Goal: Task Accomplishment & Management: Use online tool/utility

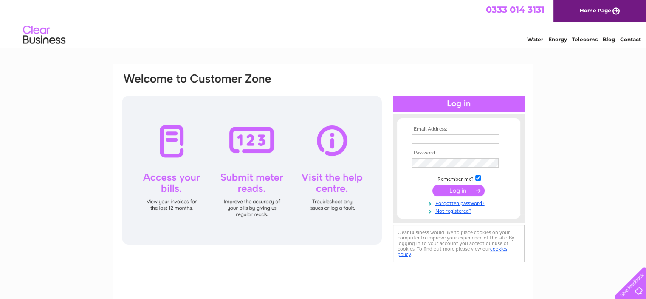
type input "sharonmingram@gmail.com"
click at [453, 193] on input "submit" at bounding box center [458, 190] width 52 height 12
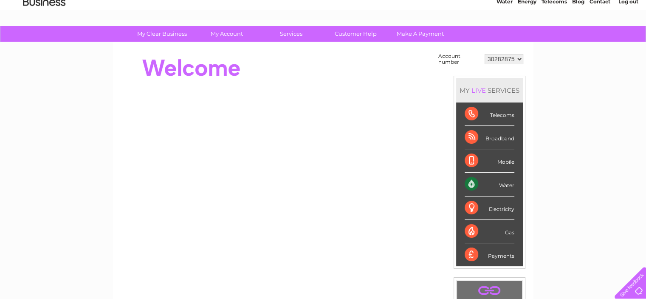
scroll to position [37, 0]
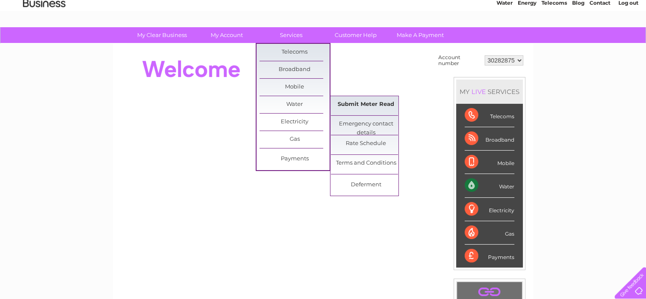
click at [348, 107] on link "Submit Meter Read" at bounding box center [366, 104] width 70 height 17
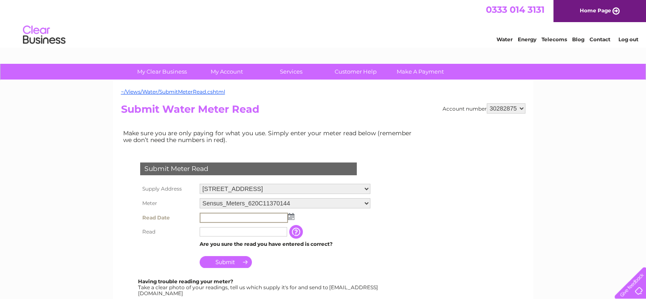
click at [232, 215] on input "text" at bounding box center [244, 217] width 88 height 10
click at [290, 215] on img at bounding box center [290, 215] width 6 height 7
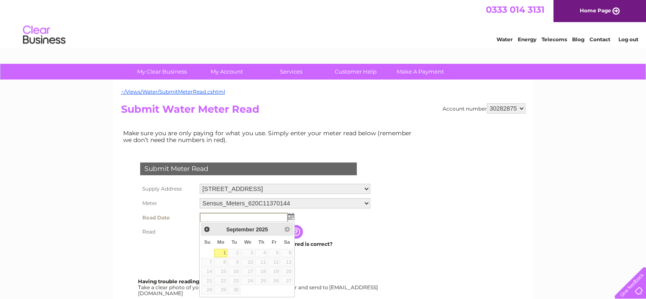
click at [224, 250] on link "1" at bounding box center [220, 253] width 13 height 8
type input "2025/09/01"
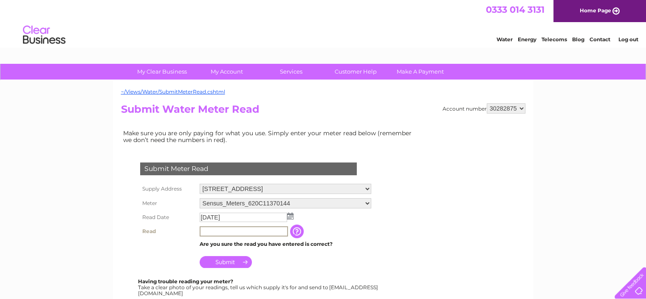
click at [209, 231] on input "text" at bounding box center [244, 231] width 88 height 10
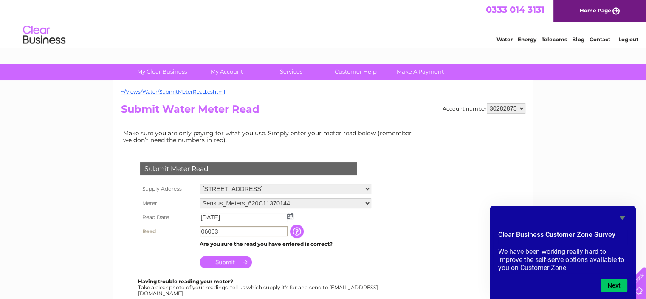
type input "06063"
click at [225, 261] on input "Submit" at bounding box center [226, 261] width 52 height 12
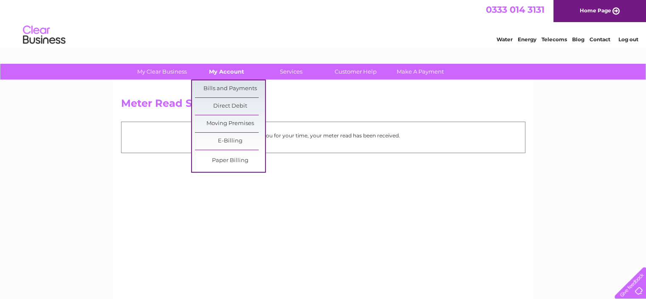
click at [213, 71] on link "My Account" at bounding box center [227, 72] width 70 height 16
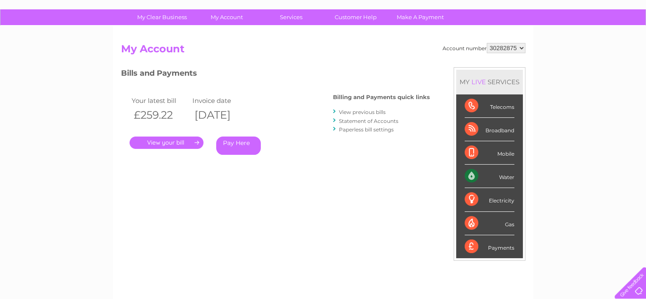
scroll to position [42, 0]
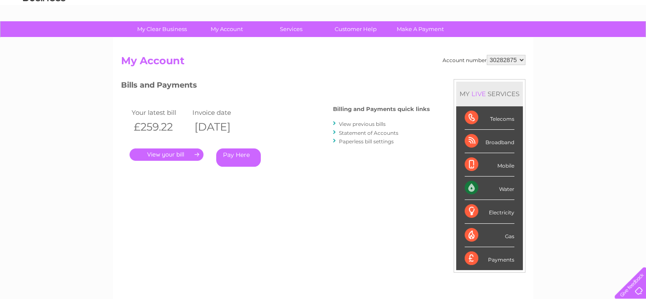
click at [360, 125] on link "View previous bills" at bounding box center [362, 124] width 47 height 6
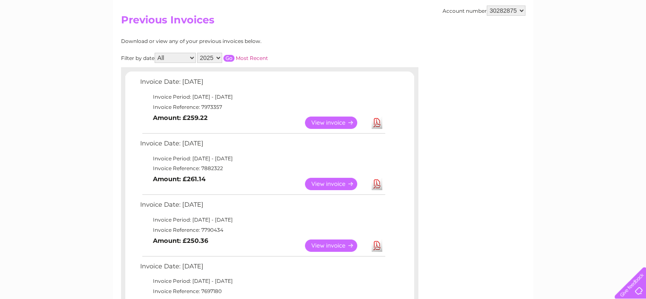
scroll to position [85, 0]
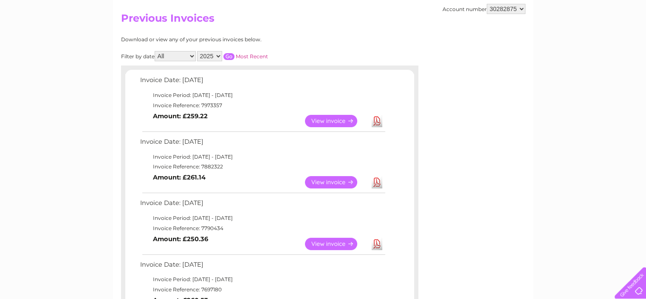
click at [374, 118] on link "Download" at bounding box center [377, 121] width 11 height 12
